Goal: Information Seeking & Learning: Learn about a topic

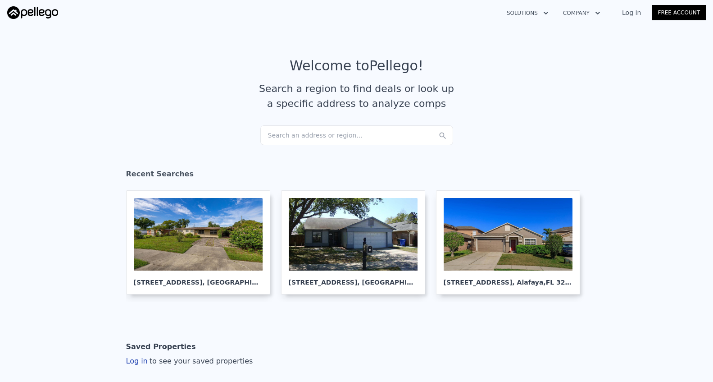
click at [290, 137] on div "Search an address or region..." at bounding box center [356, 135] width 193 height 20
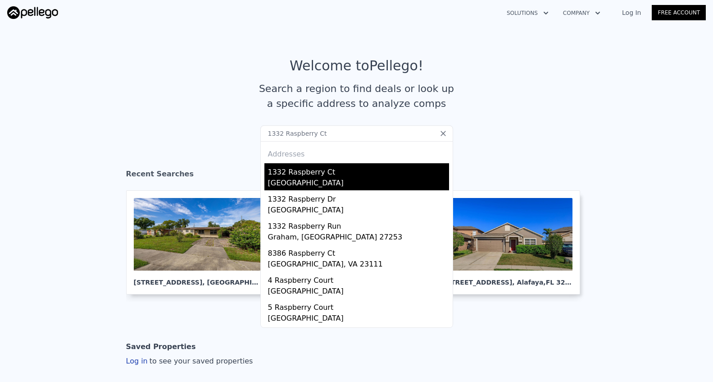
type input "1332 Raspberry Ct"
click at [282, 173] on div "1332 Raspberry Ct" at bounding box center [358, 170] width 181 height 14
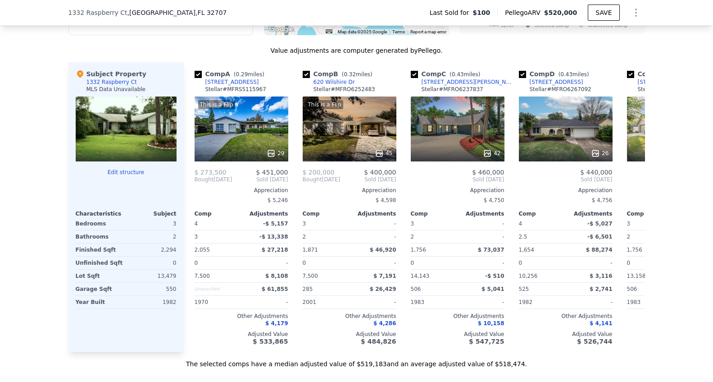
scroll to position [844, 0]
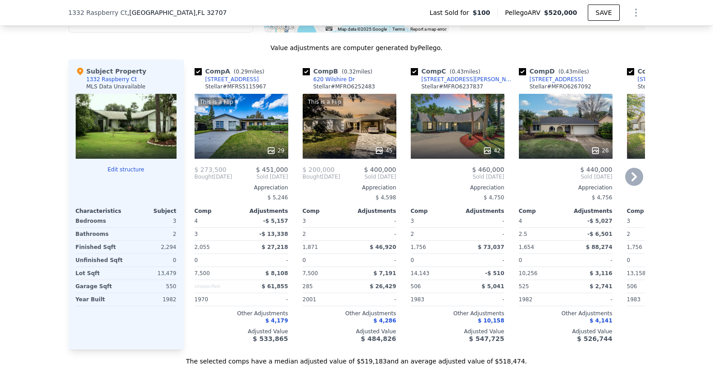
click at [273, 152] on icon at bounding box center [271, 150] width 9 height 9
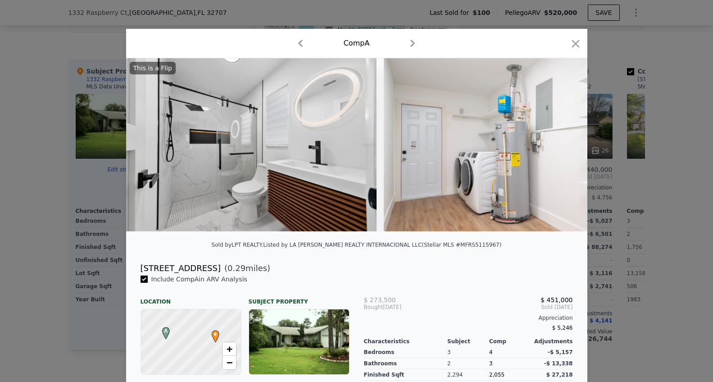
scroll to position [0, 4790]
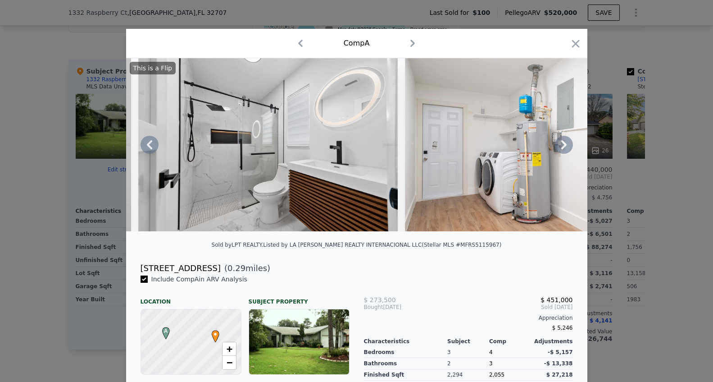
click at [567, 141] on icon at bounding box center [564, 145] width 18 height 18
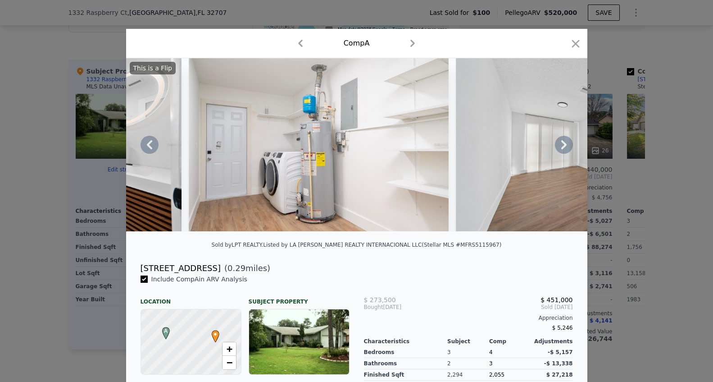
click at [567, 141] on icon at bounding box center [564, 145] width 18 height 18
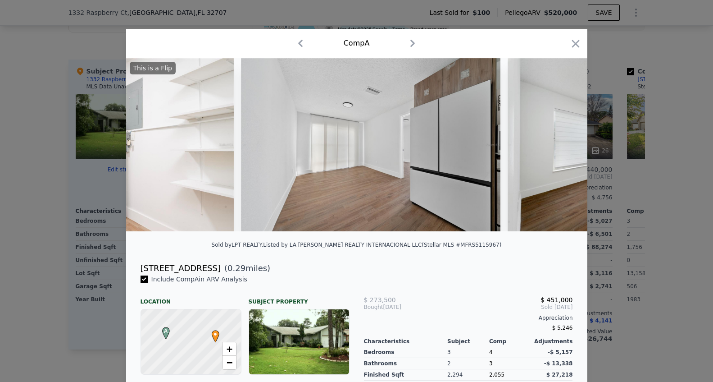
scroll to position [0, 5223]
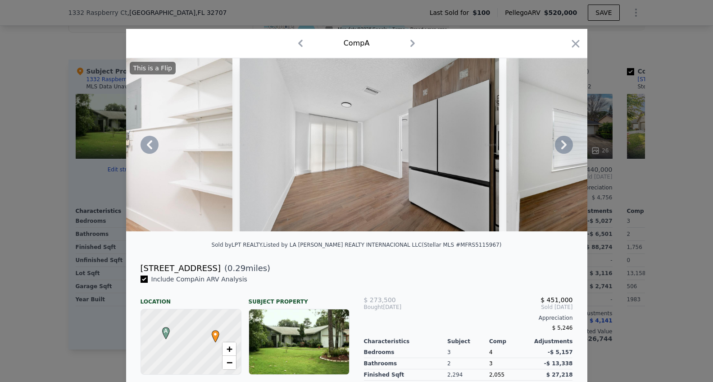
click at [567, 141] on div "This is a Flip" at bounding box center [356, 144] width 461 height 173
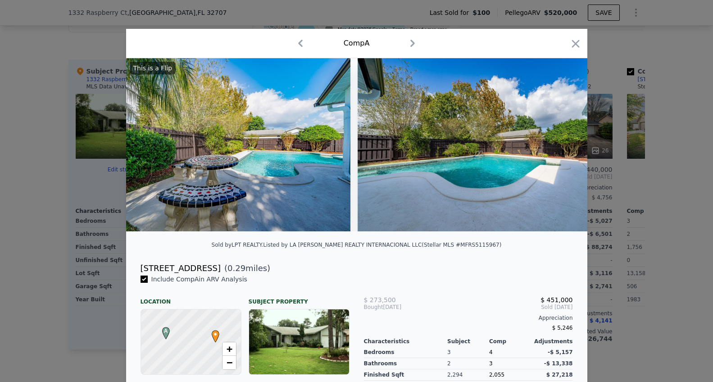
scroll to position [0, 7269]
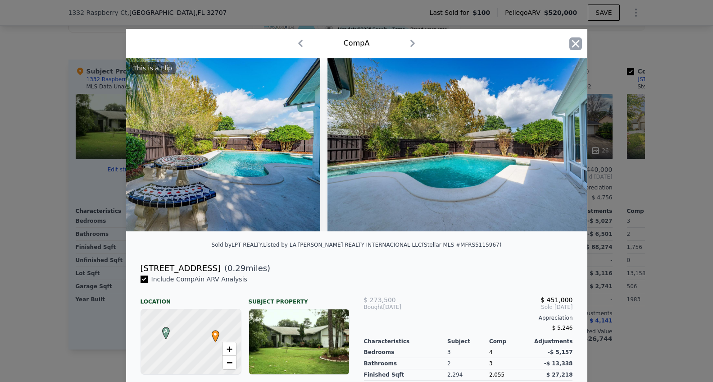
click at [576, 39] on icon "button" at bounding box center [575, 43] width 13 height 13
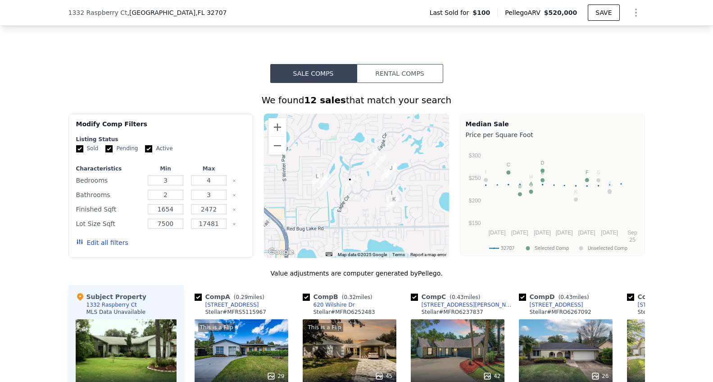
scroll to position [629, 0]
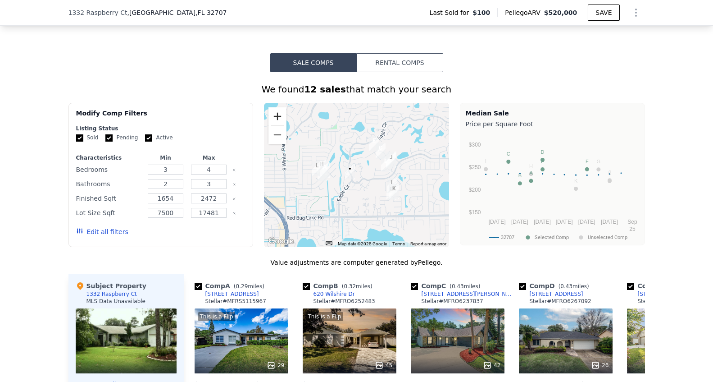
click at [280, 118] on button "Zoom in" at bounding box center [277, 116] width 18 height 18
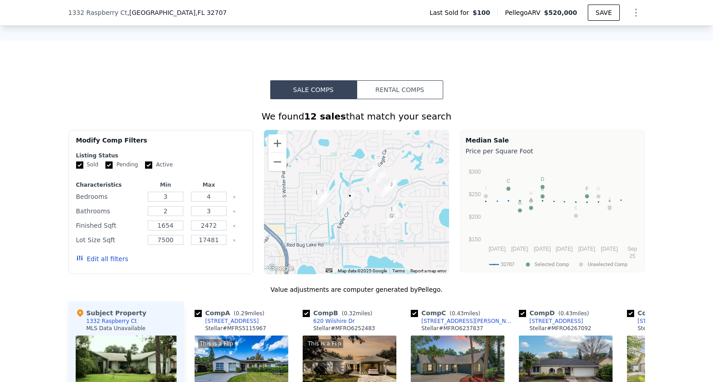
scroll to position [604, 0]
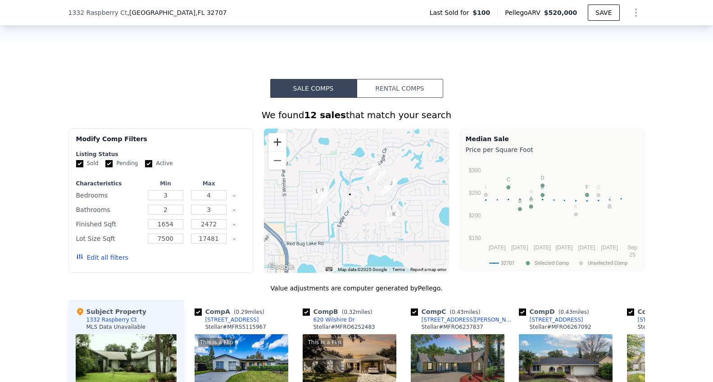
click at [282, 144] on button "Zoom in" at bounding box center [277, 142] width 18 height 18
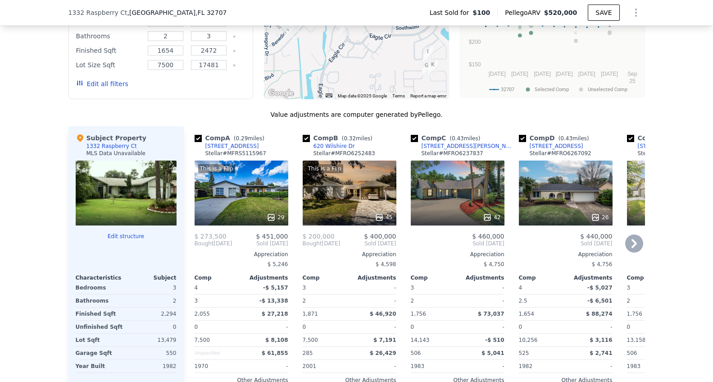
scroll to position [777, 0]
click at [487, 213] on icon at bounding box center [487, 216] width 9 height 9
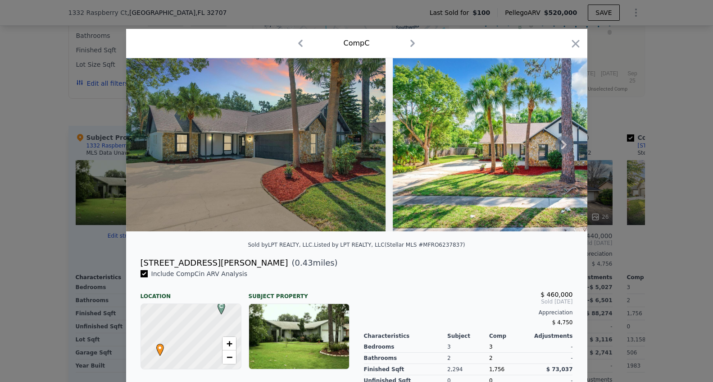
click at [563, 147] on icon at bounding box center [563, 144] width 5 height 9
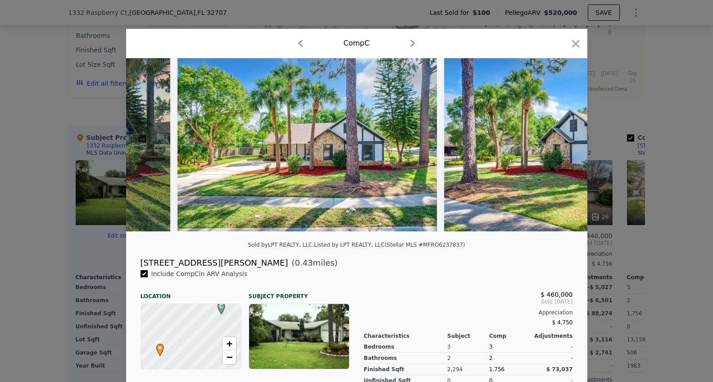
scroll to position [0, 216]
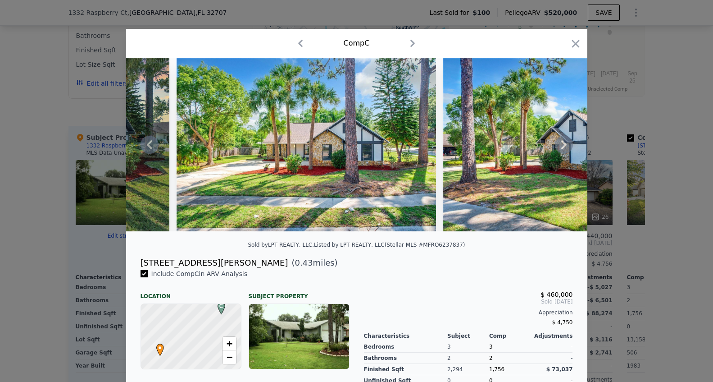
click at [563, 147] on icon at bounding box center [563, 144] width 5 height 9
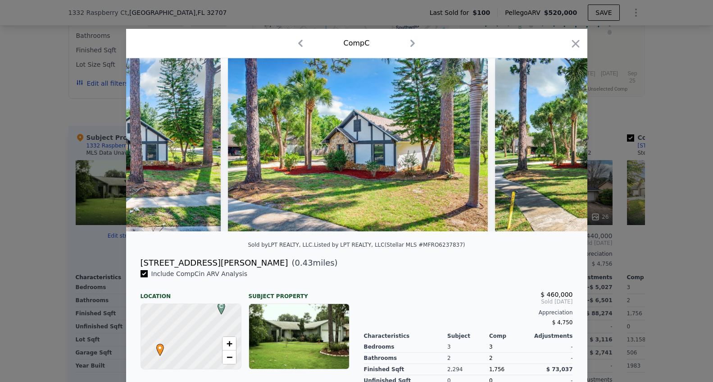
scroll to position [0, 432]
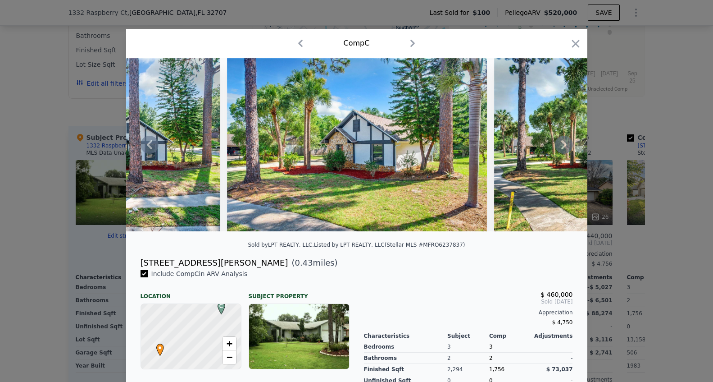
click at [563, 147] on icon at bounding box center [563, 144] width 5 height 9
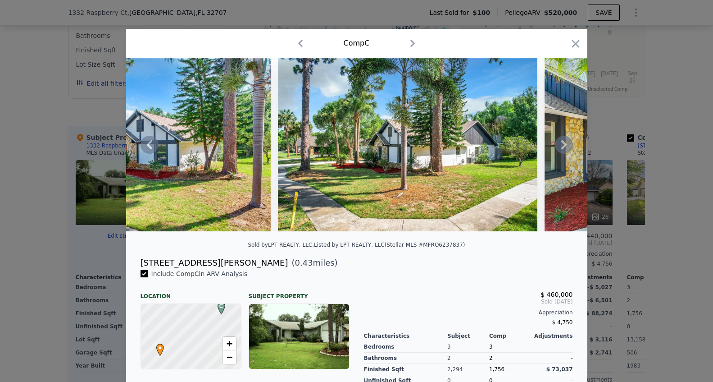
click at [563, 147] on icon at bounding box center [563, 144] width 5 height 9
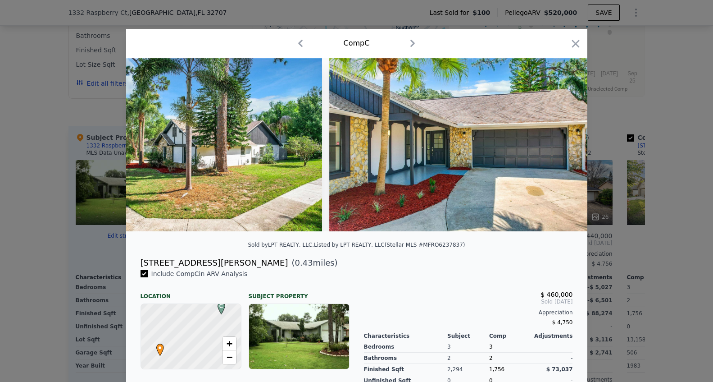
scroll to position [0, 865]
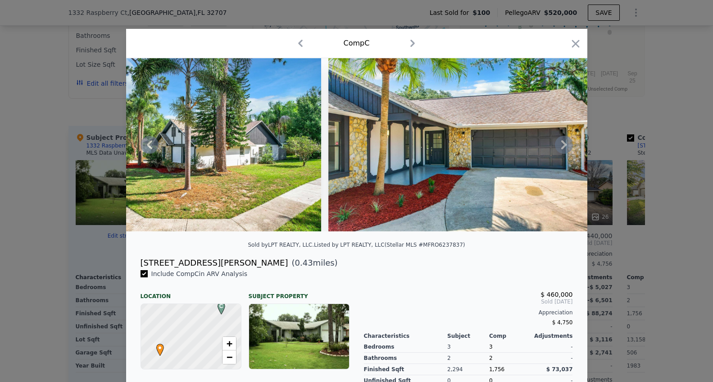
click at [563, 147] on icon at bounding box center [563, 144] width 5 height 9
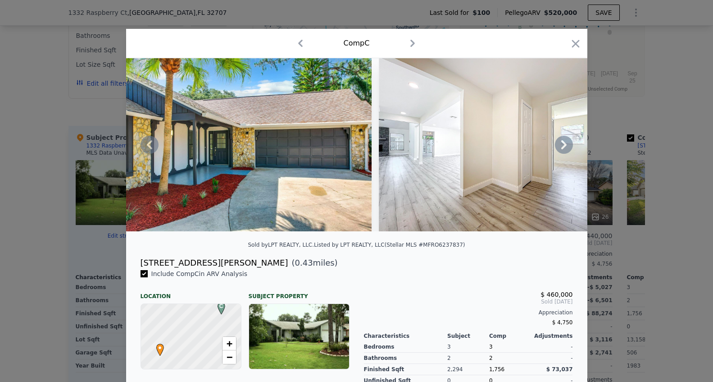
click at [563, 147] on icon at bounding box center [563, 144] width 5 height 9
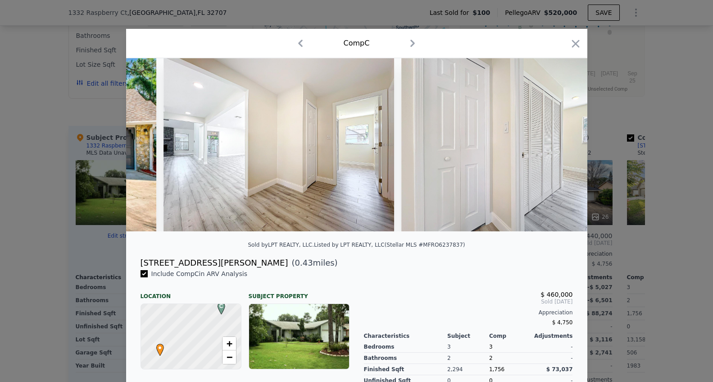
scroll to position [0, 1297]
click at [563, 147] on img at bounding box center [515, 144] width 231 height 173
click at [563, 147] on icon at bounding box center [563, 144] width 5 height 9
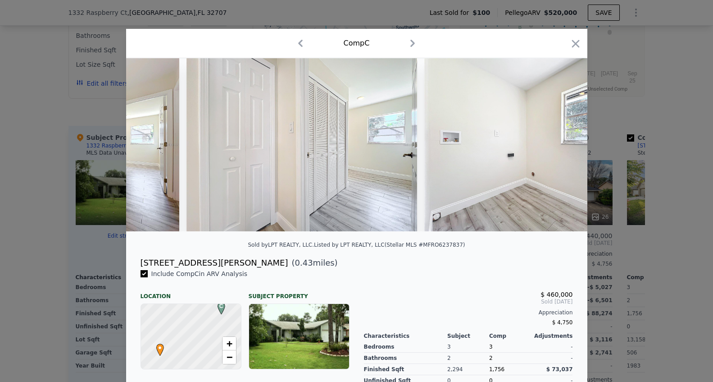
scroll to position [0, 1514]
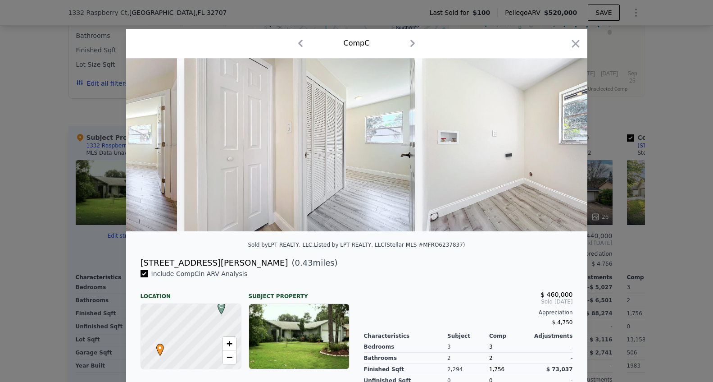
click at [563, 147] on div at bounding box center [356, 144] width 461 height 173
click at [563, 147] on icon at bounding box center [563, 144] width 5 height 9
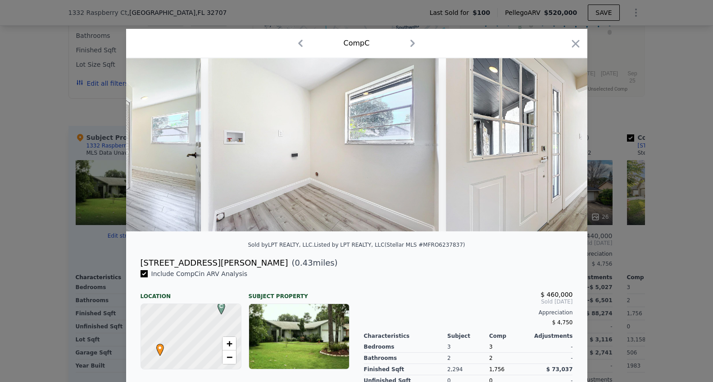
scroll to position [0, 1730]
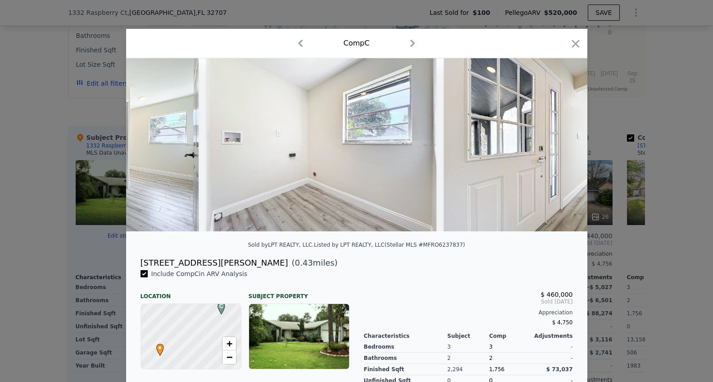
click at [563, 147] on div at bounding box center [356, 144] width 461 height 173
click at [563, 147] on icon at bounding box center [563, 144] width 5 height 9
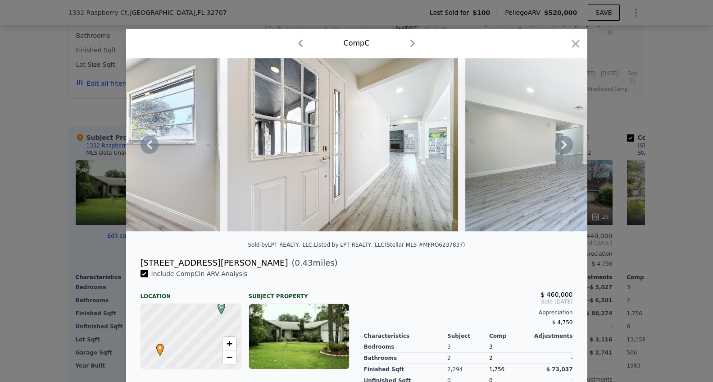
click at [563, 145] on icon at bounding box center [564, 145] width 18 height 18
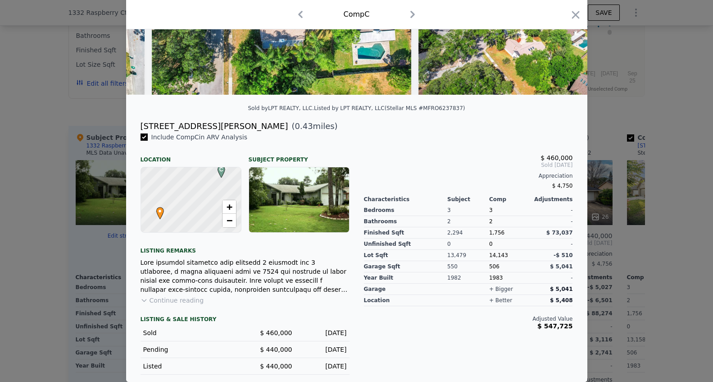
scroll to position [0, 0]
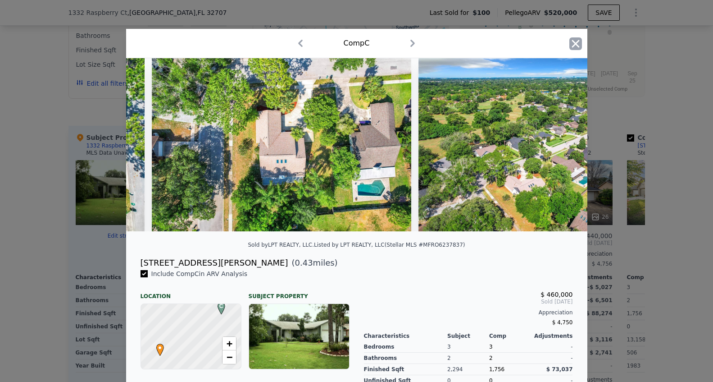
click at [574, 42] on icon "button" at bounding box center [576, 44] width 8 height 8
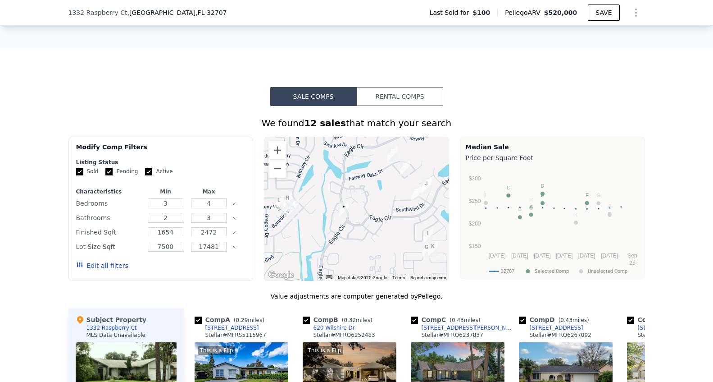
scroll to position [591, 0]
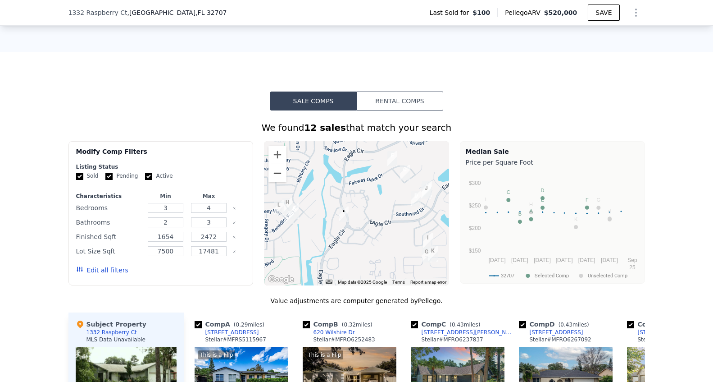
click at [279, 170] on button "Zoom out" at bounding box center [277, 173] width 18 height 18
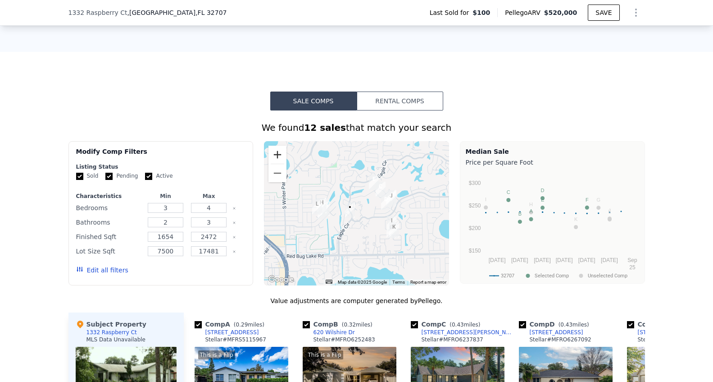
click at [278, 157] on button "Zoom in" at bounding box center [277, 154] width 18 height 18
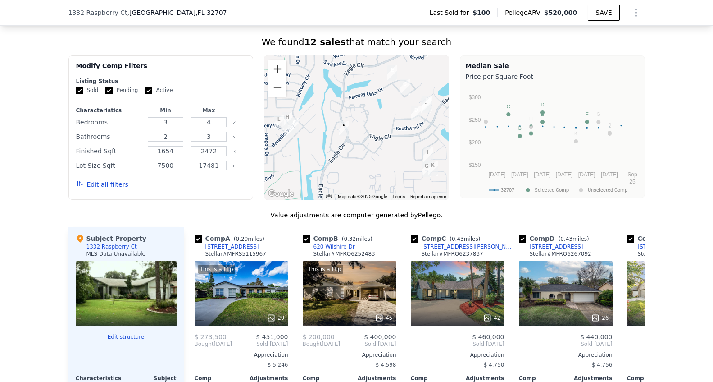
scroll to position [678, 0]
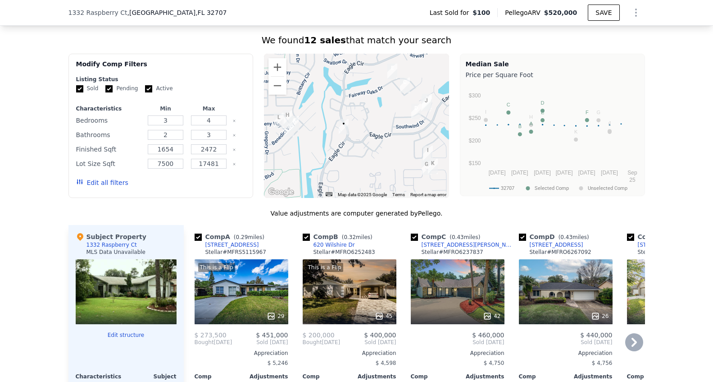
click at [595, 313] on icon at bounding box center [596, 316] width 6 height 6
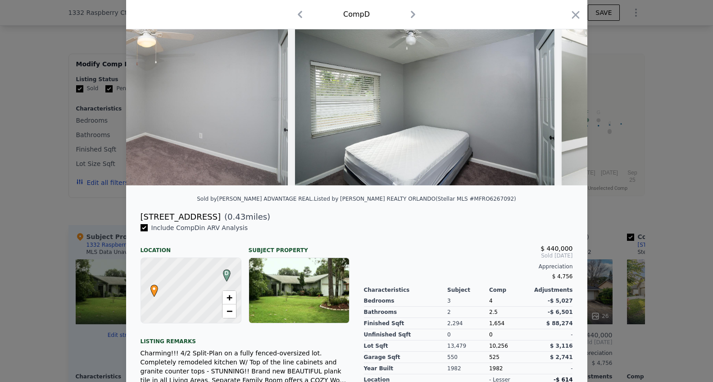
scroll to position [0, 5960]
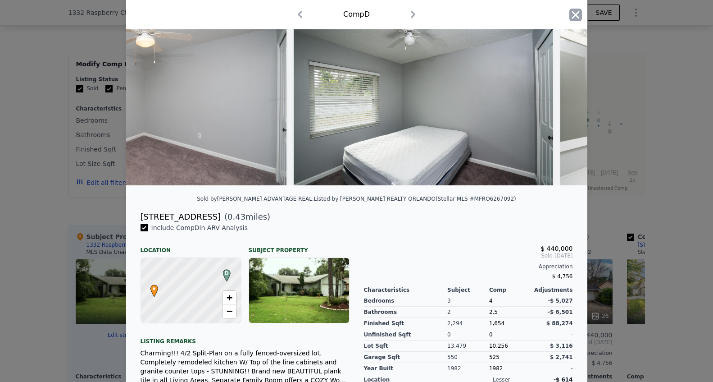
click at [575, 16] on icon "button" at bounding box center [576, 15] width 8 height 8
